Goal: Entertainment & Leisure: Consume media (video, audio)

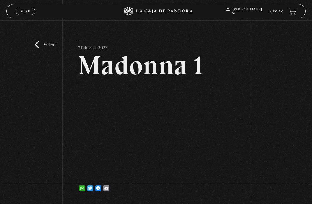
scroll to position [12, 0]
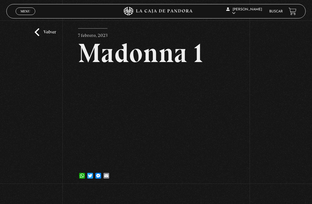
click at [45, 34] on link "Volver" at bounding box center [45, 32] width 21 height 8
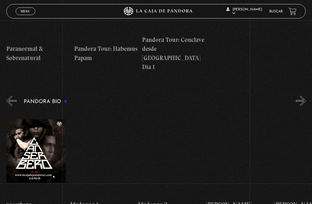
scroll to position [0, 343]
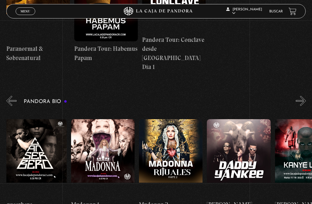
click at [105, 119] on figure at bounding box center [103, 158] width 64 height 78
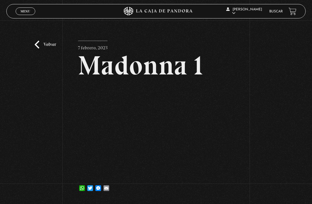
click at [37, 49] on link "Volver" at bounding box center [45, 45] width 21 height 8
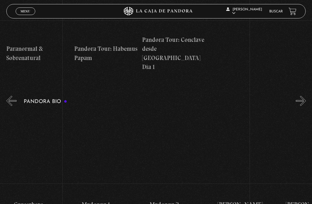
scroll to position [0, 338]
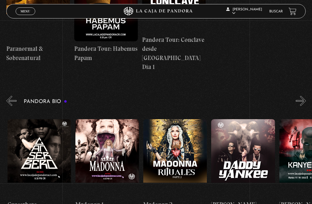
click at [108, 121] on figure at bounding box center [107, 158] width 64 height 78
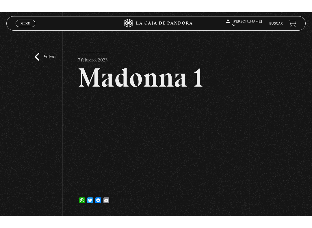
scroll to position [6, 0]
